Goal: Transaction & Acquisition: Purchase product/service

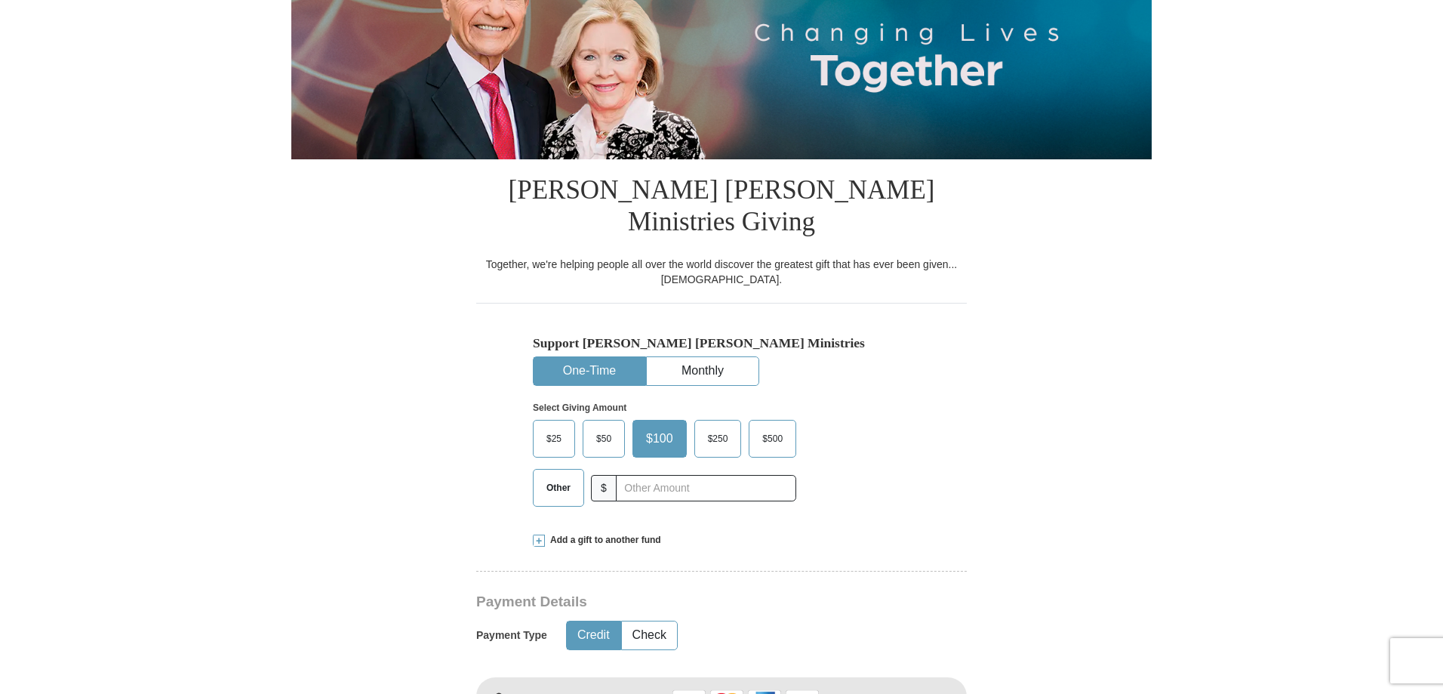
scroll to position [302, 0]
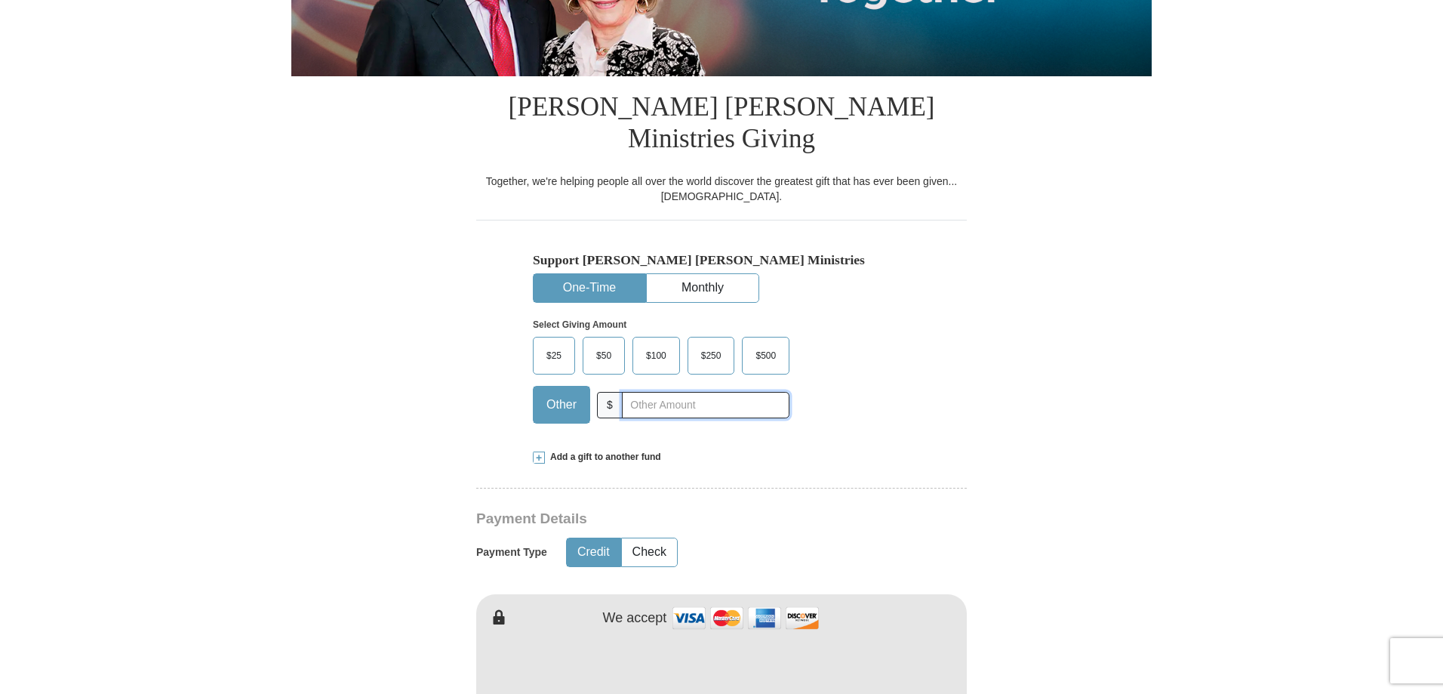
click at [692, 392] on input "text" at bounding box center [706, 405] width 168 height 26
type input "60.00"
click at [442, 352] on form "Already have an account? Sign in for faster giving. Don't have an account? Crea…" at bounding box center [721, 704] width 861 height 1893
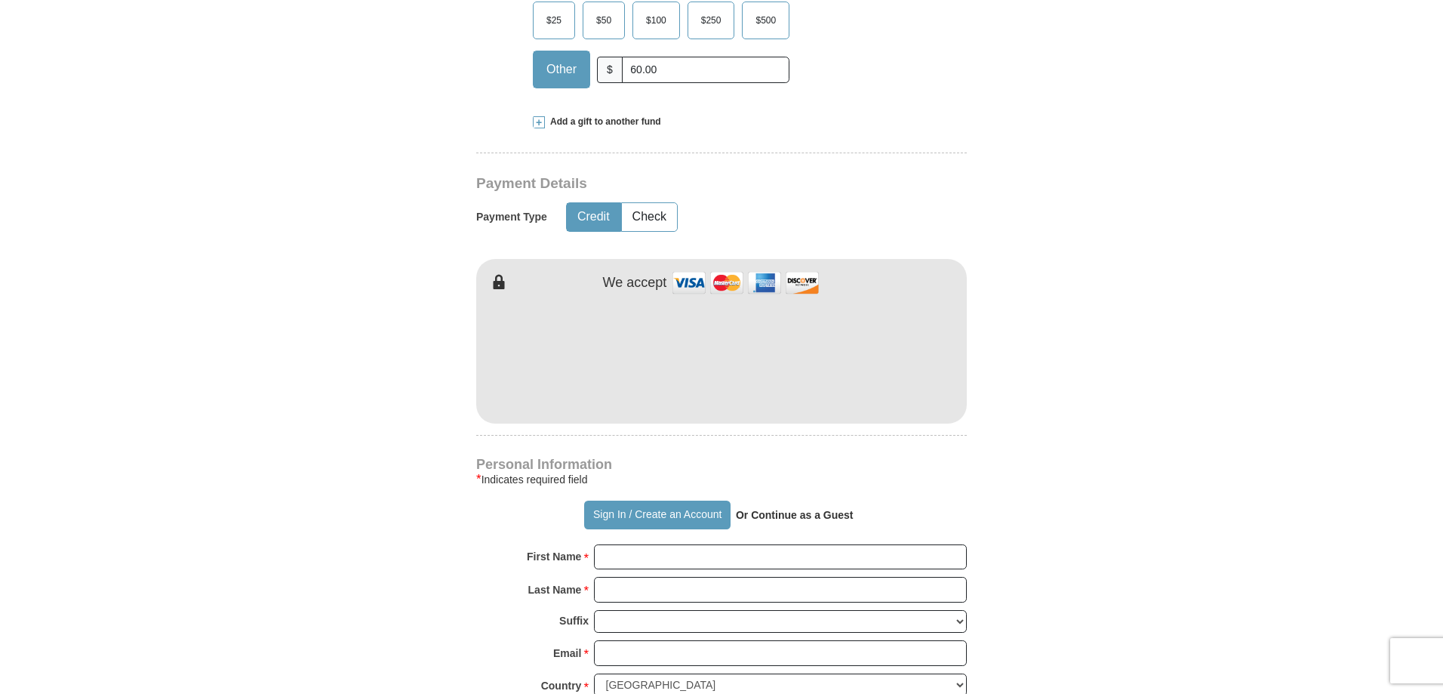
scroll to position [830, 0]
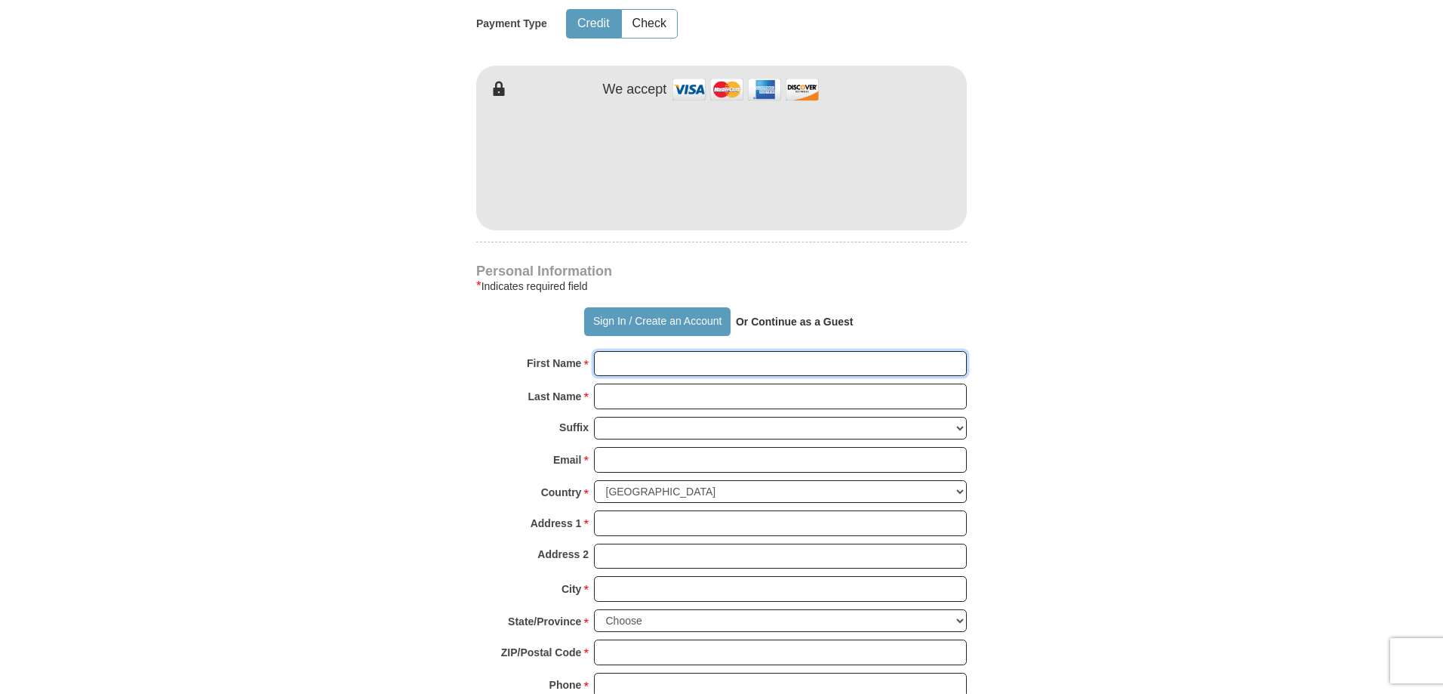
click at [893, 351] on input "First Name *" at bounding box center [780, 364] width 373 height 26
type input "[PERSON_NAME]"
click at [806, 447] on div "Email * Please enter Email The email address you have entered is not valid." at bounding box center [721, 463] width 491 height 33
click at [806, 447] on input "Email *" at bounding box center [780, 460] width 373 height 26
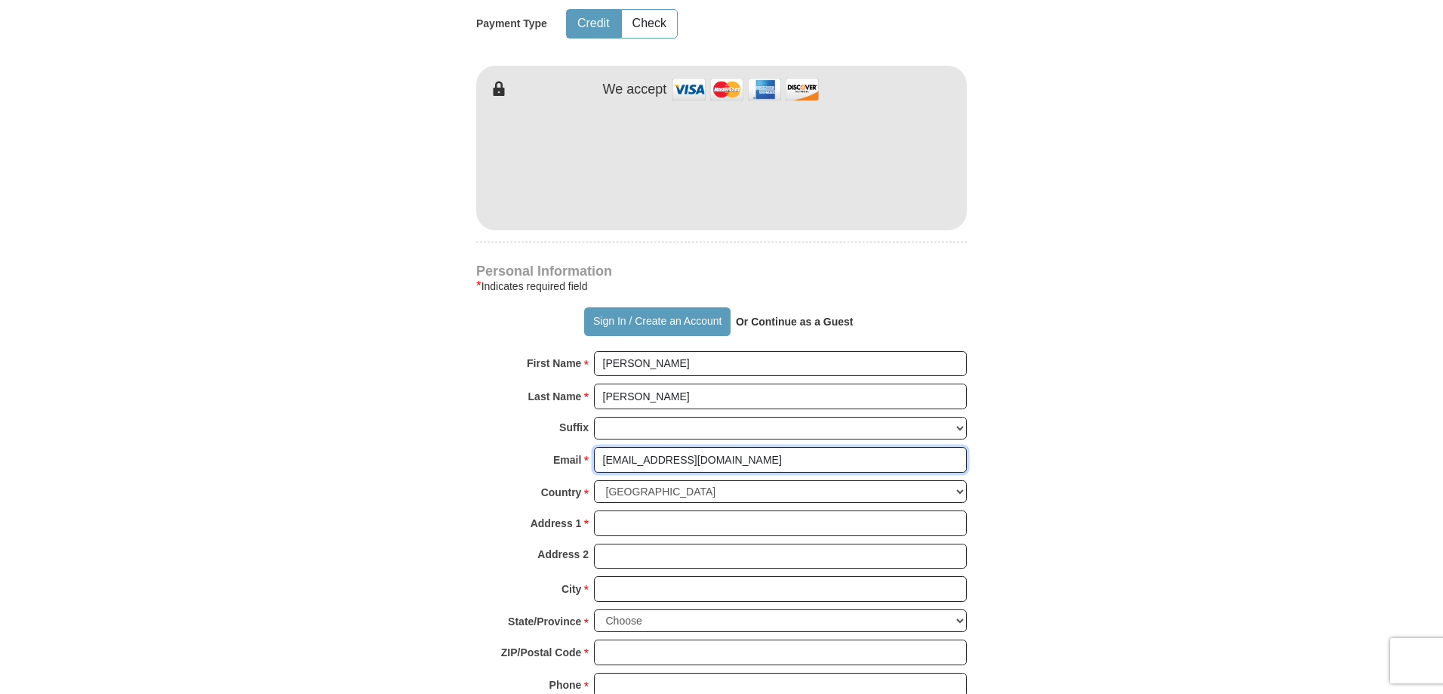
type input "[EMAIL_ADDRESS][DOMAIN_NAME]"
click at [749, 510] on input "Address 1 *" at bounding box center [780, 523] width 373 height 26
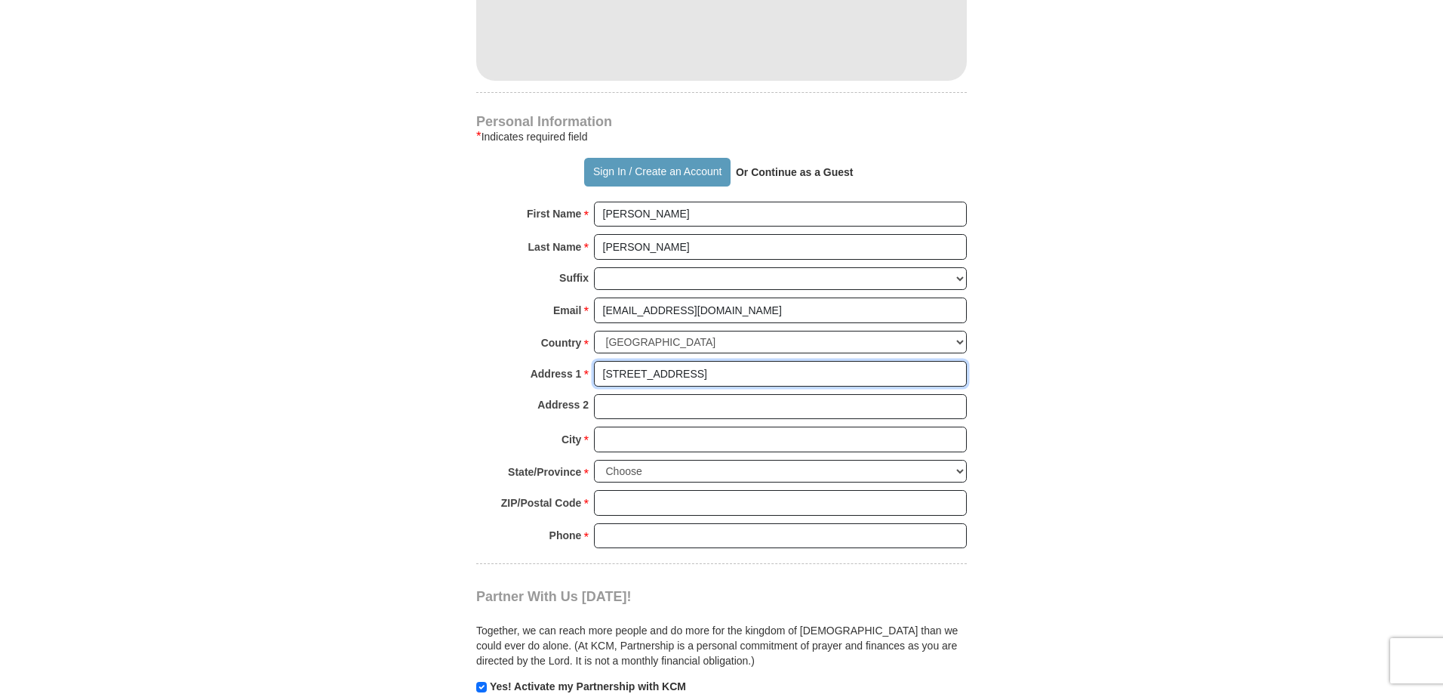
scroll to position [981, 0]
type input "[STREET_ADDRESS]"
click at [482, 680] on input "checkbox" at bounding box center [481, 685] width 11 height 11
checkbox input "false"
click at [656, 425] on input "City *" at bounding box center [780, 438] width 373 height 26
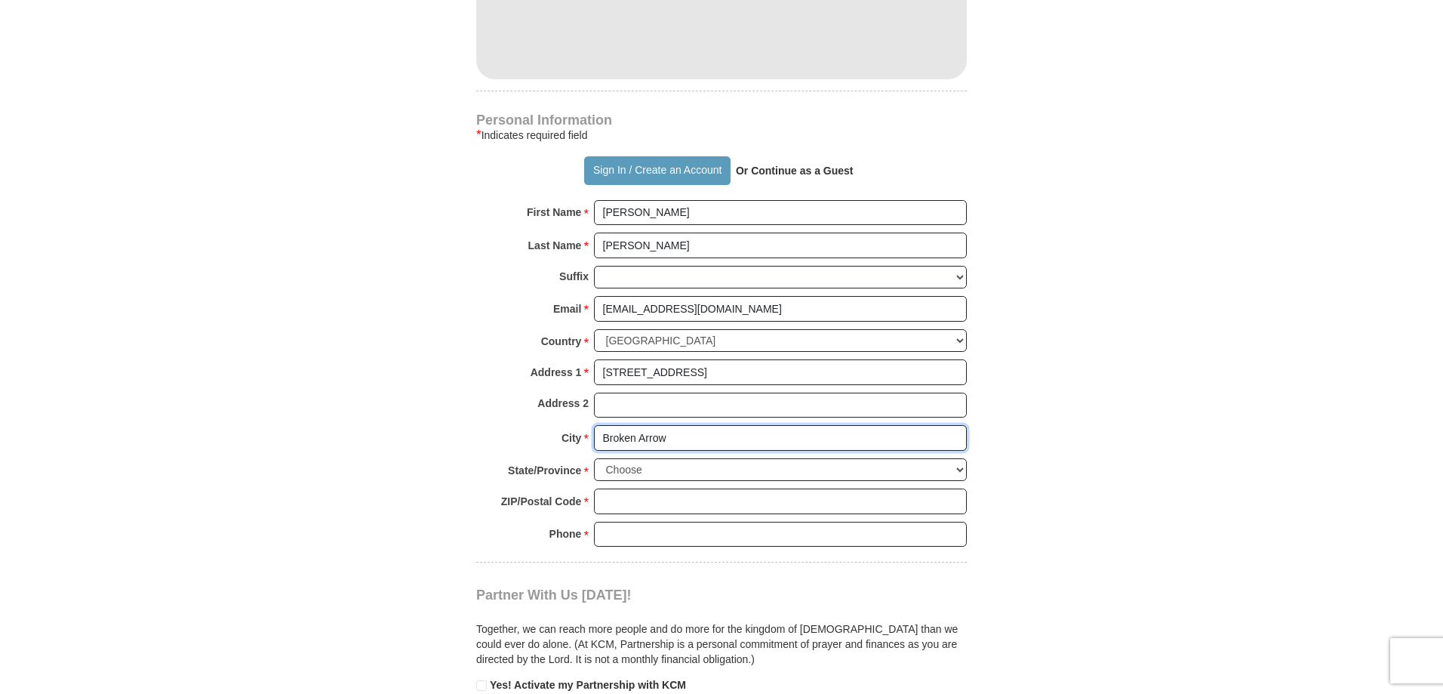
type input "Broken Arrow"
click at [644, 458] on select "Choose [US_STATE] [US_STATE] [US_STATE] [US_STATE] [US_STATE] Armed Forces Amer…" at bounding box center [780, 469] width 373 height 23
select select "OK"
click at [594, 458] on select "Choose [US_STATE] [US_STATE] [US_STATE] [US_STATE] [US_STATE] Armed Forces Amer…" at bounding box center [780, 469] width 373 height 23
click at [652, 488] on input "ZIP/Postal Code *" at bounding box center [780, 501] width 373 height 26
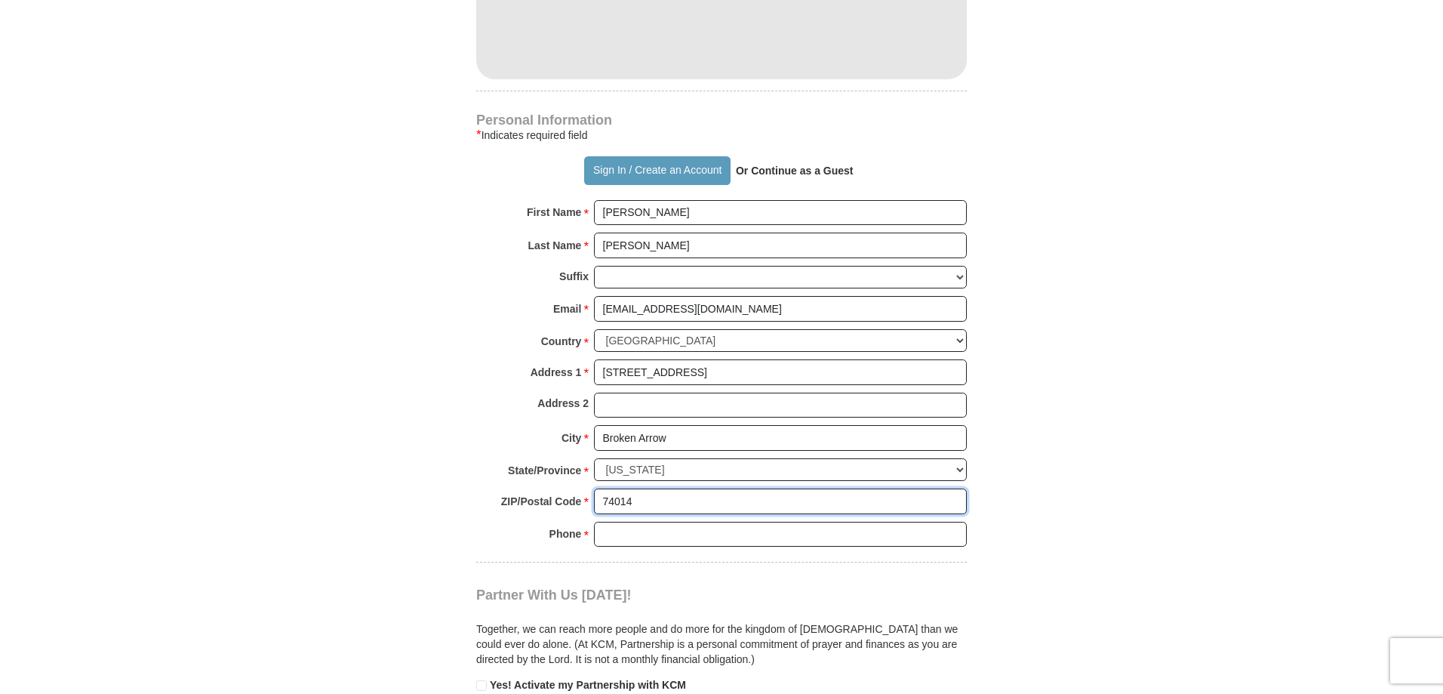
type input "74014"
click at [651, 522] on input "Phone * *" at bounding box center [780, 535] width 373 height 26
type input "[PHONE_NUMBER]"
click at [263, 418] on body "Sign In Already have an account? Sign in for faster giving. Don't have an accou…" at bounding box center [721, 486] width 1443 height 2934
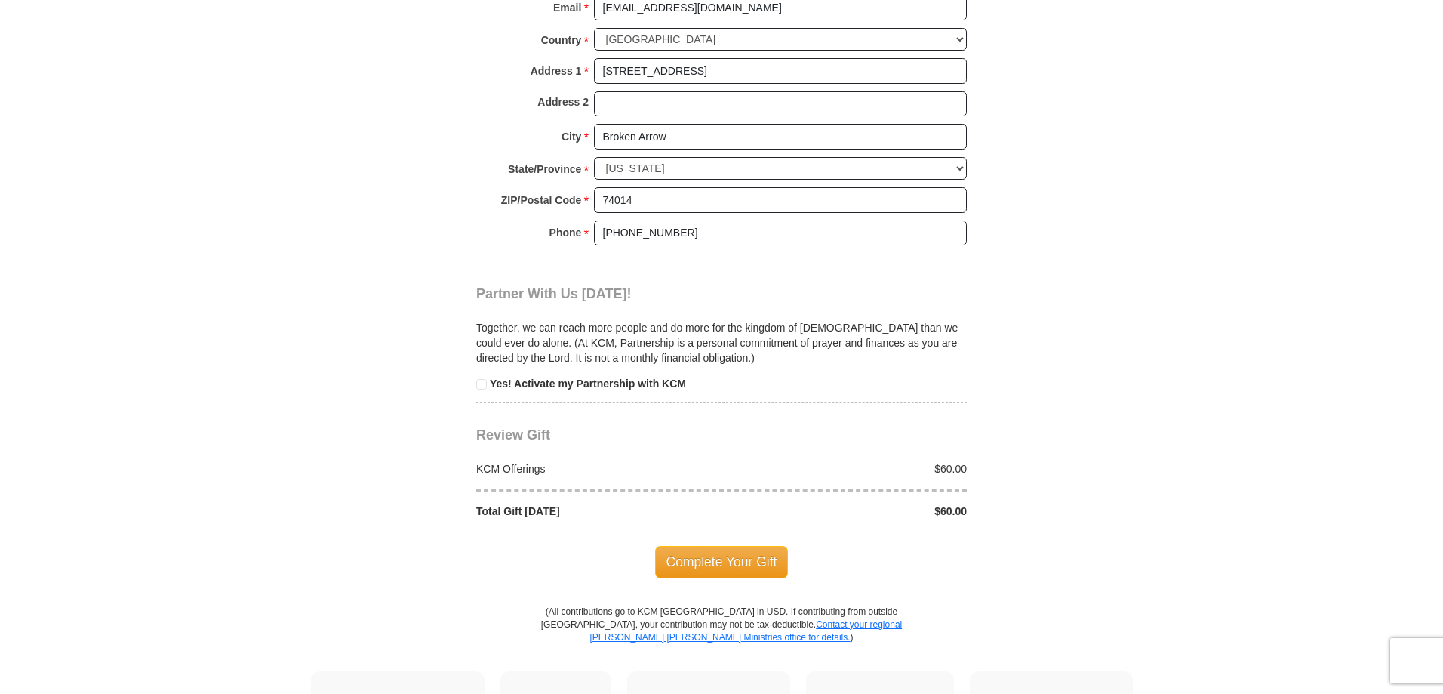
scroll to position [1283, 0]
click at [754, 545] on span "Complete Your Gift" at bounding box center [722, 561] width 134 height 32
